Goal: Entertainment & Leisure: Consume media (video, audio)

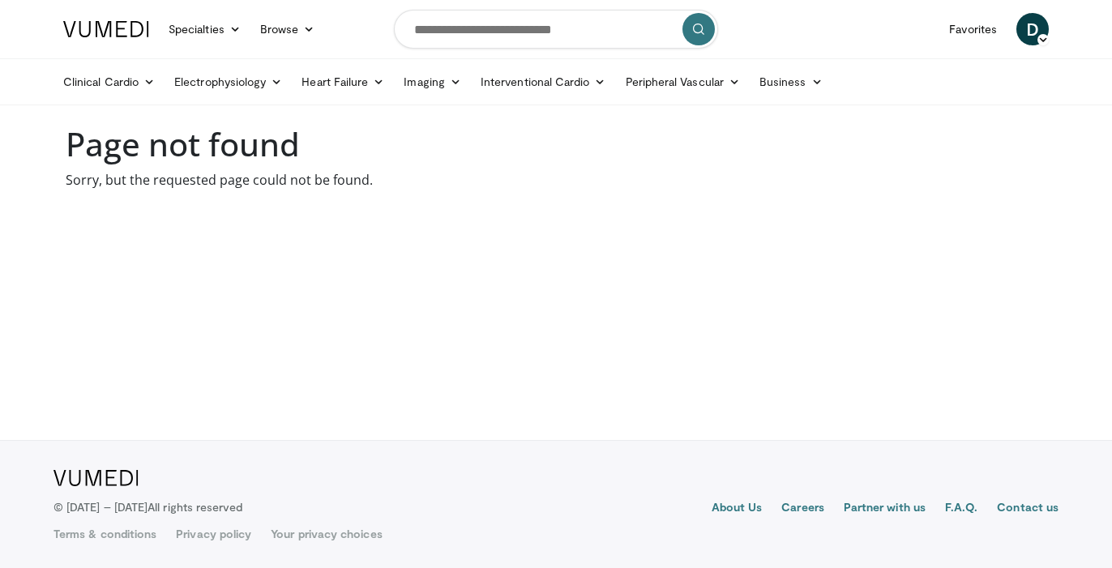
click at [1033, 32] on span "D" at bounding box center [1033, 29] width 32 height 32
click at [1022, 37] on span "D" at bounding box center [1033, 29] width 32 height 32
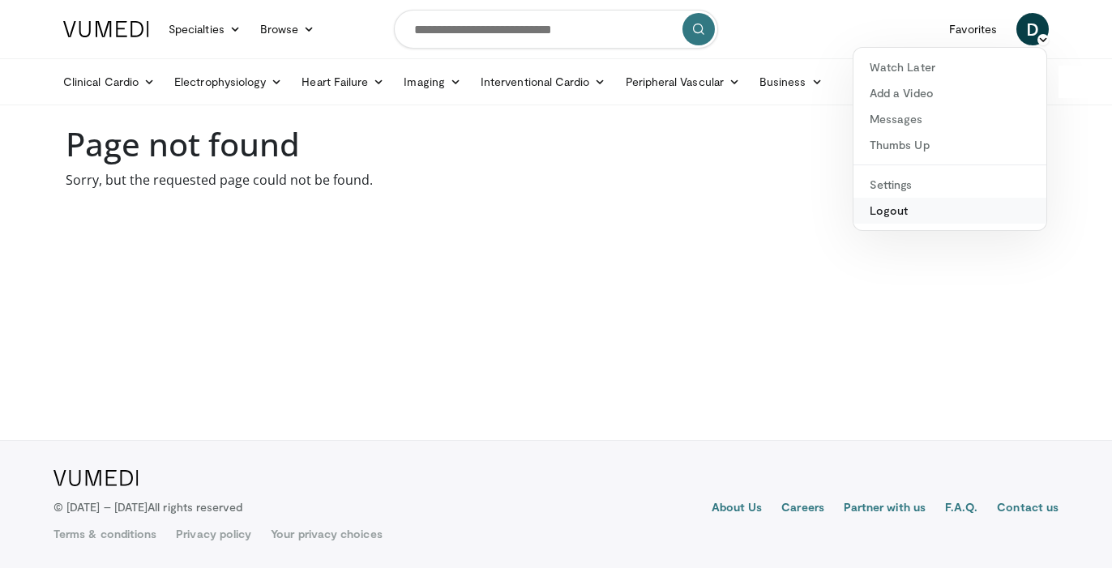
click at [901, 214] on link "Logout" at bounding box center [950, 211] width 193 height 26
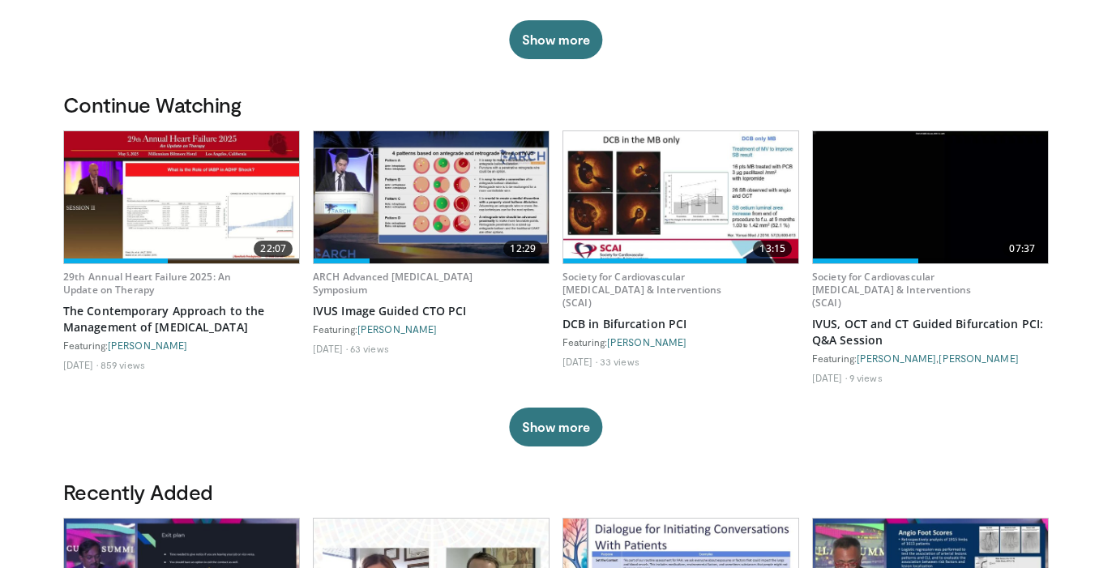
scroll to position [423, 0]
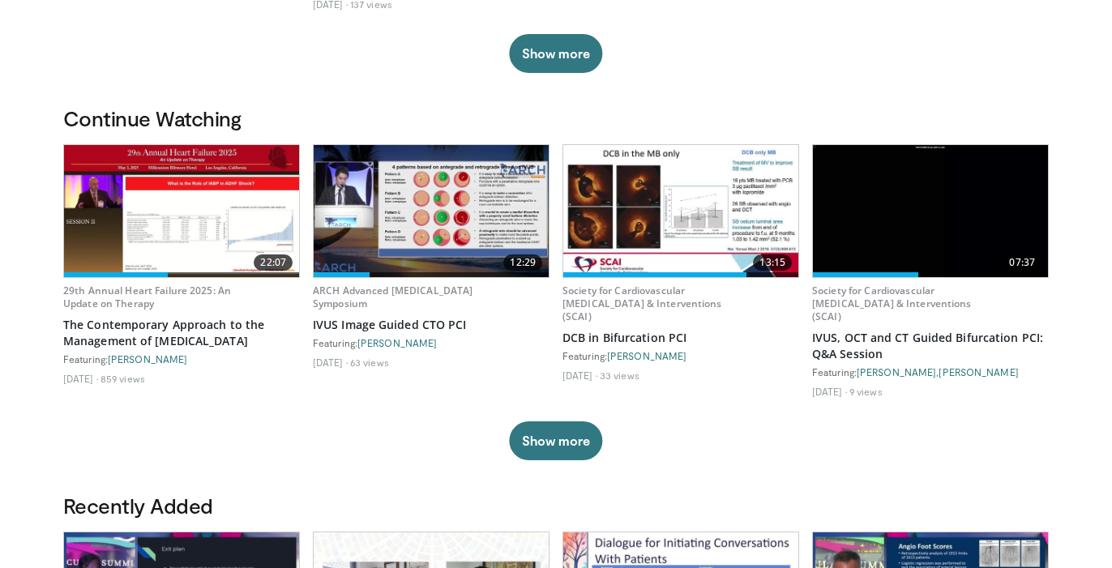
click at [276, 178] on img at bounding box center [181, 211] width 235 height 132
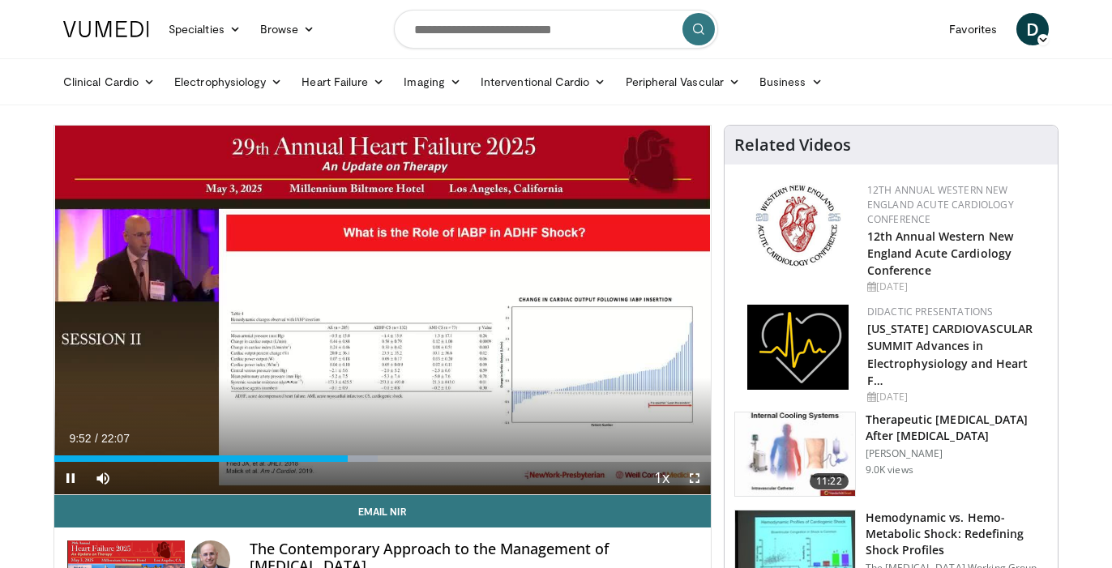
click at [693, 478] on span "Video Player" at bounding box center [695, 478] width 32 height 32
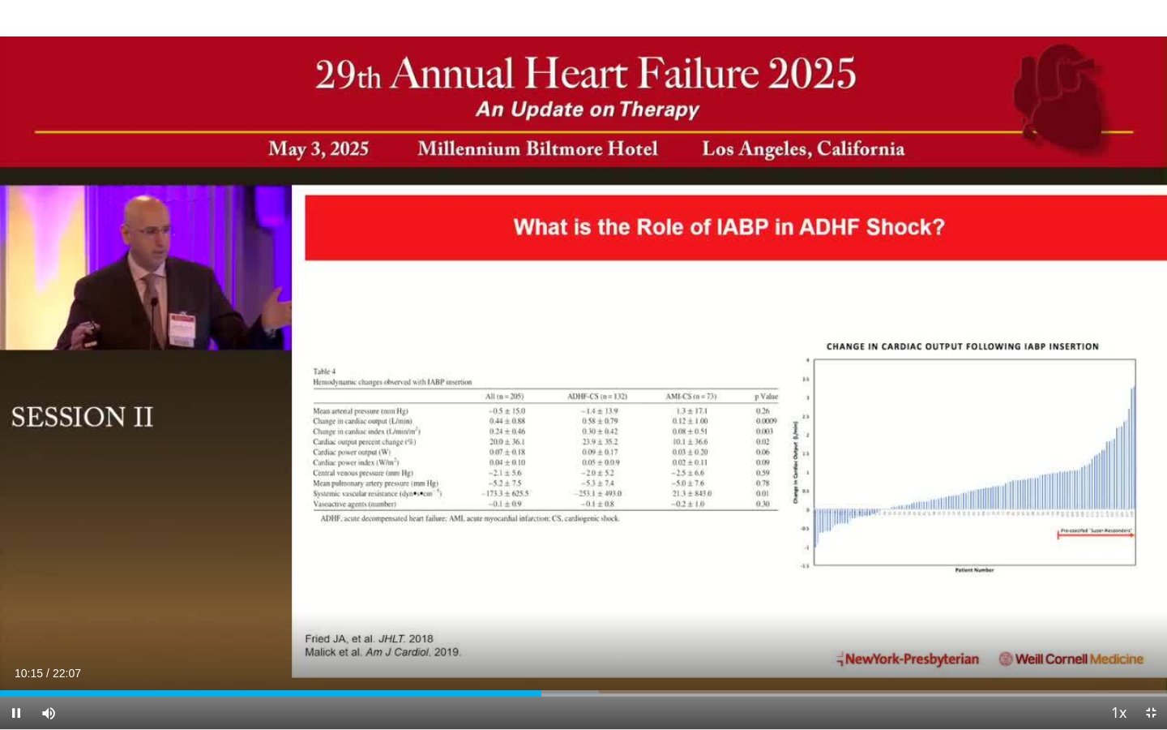
click at [539, 568] on div "Current Time 10:15 / Duration 22:07 Pause Skip Backward Skip Forward Mute Loade…" at bounding box center [583, 712] width 1167 height 32
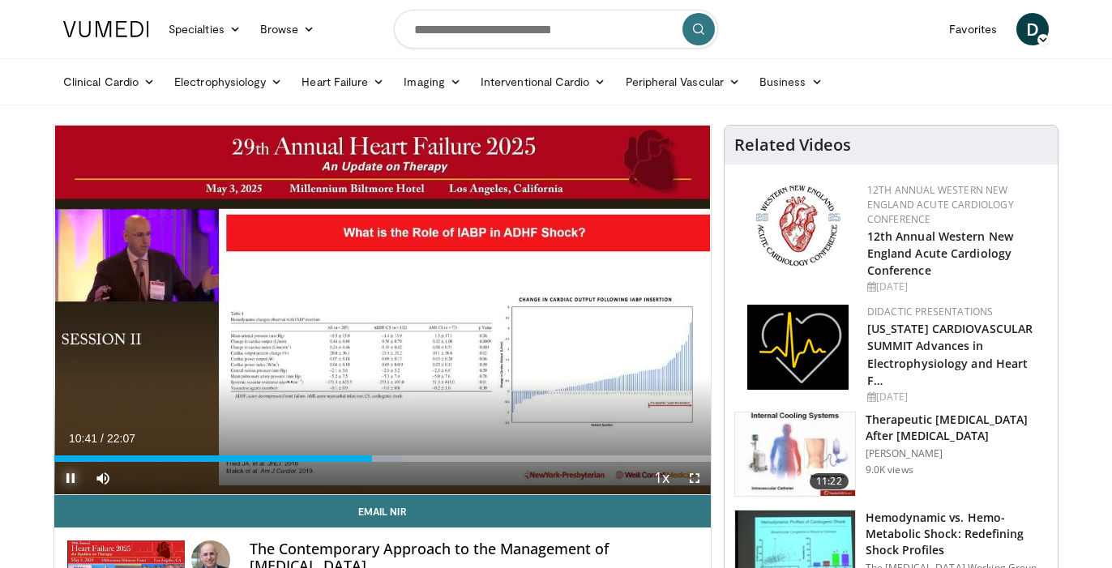
click at [74, 478] on span "Video Player" at bounding box center [70, 478] width 32 height 32
